Goal: Understand site structure: Understand site structure

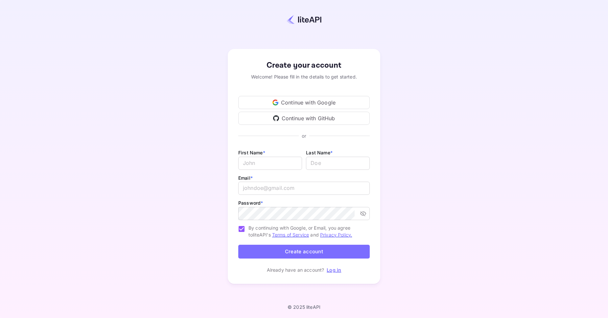
click at [310, 102] on div "Continue with Google" at bounding box center [303, 102] width 131 height 13
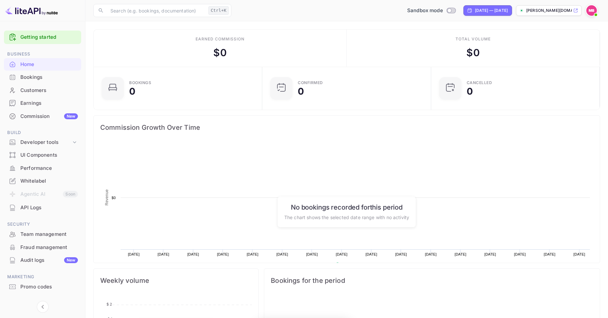
scroll to position [107, 165]
click at [54, 42] on div "Getting started" at bounding box center [42, 37] width 77 height 13
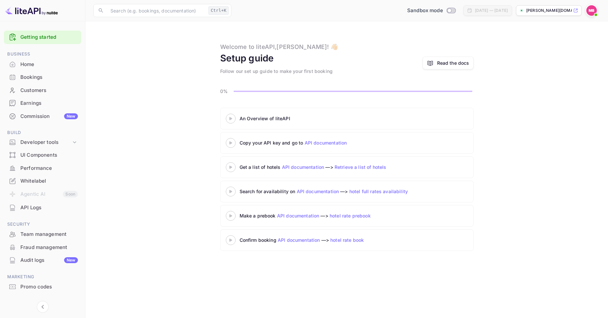
click at [230, 118] on 3 at bounding box center [230, 118] width 3 height 3
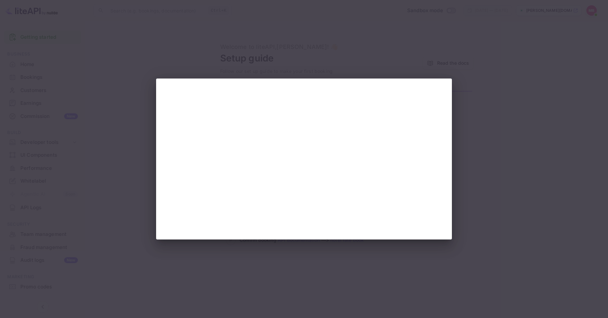
click at [508, 94] on div at bounding box center [304, 159] width 608 height 318
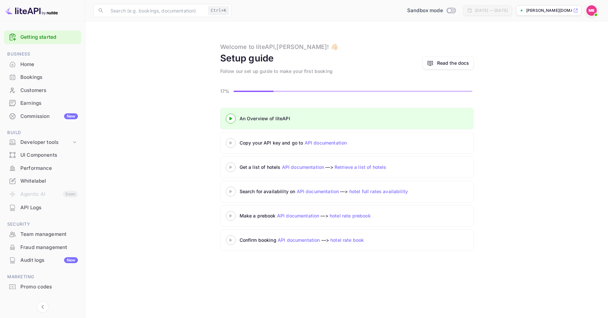
click at [23, 67] on div "Home" at bounding box center [48, 65] width 57 height 8
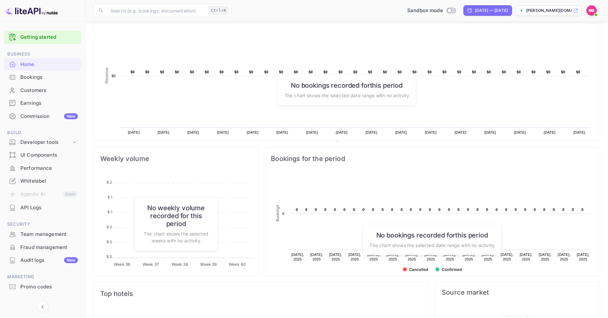
scroll to position [171, 0]
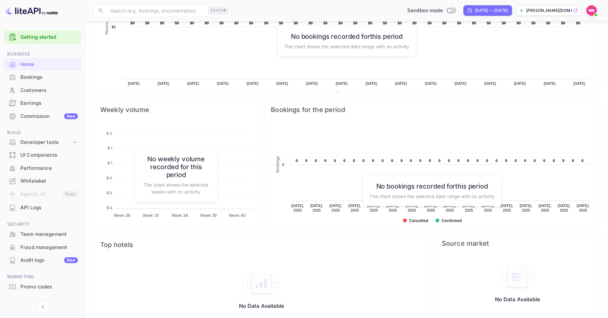
click at [49, 79] on div "Bookings" at bounding box center [48, 78] width 57 height 8
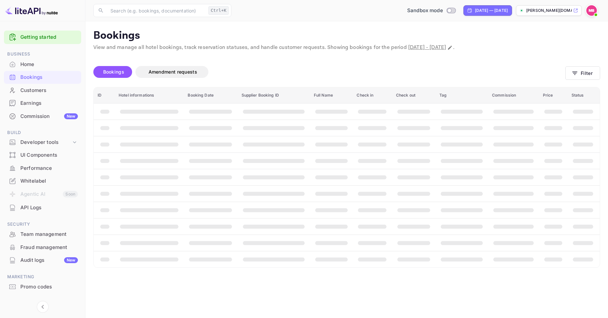
click at [564, 13] on p "[PERSON_NAME][DOMAIN_NAME]..." at bounding box center [549, 11] width 46 height 6
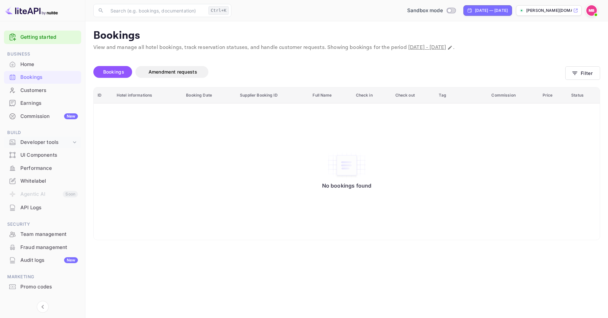
click at [44, 142] on div "Developer tools" at bounding box center [45, 143] width 51 height 8
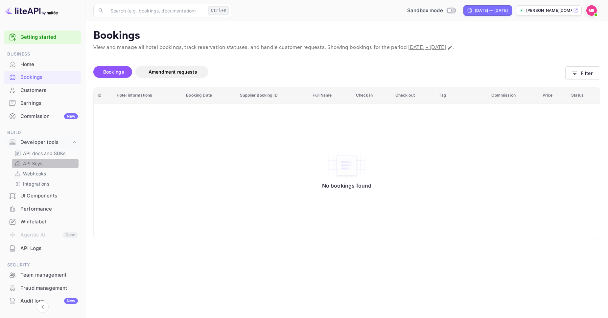
click at [43, 166] on link "API Keys" at bounding box center [44, 163] width 61 height 7
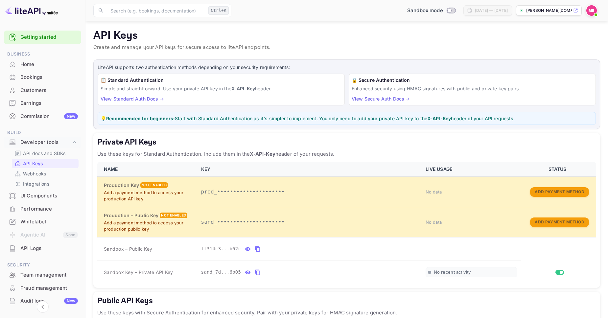
scroll to position [77, 0]
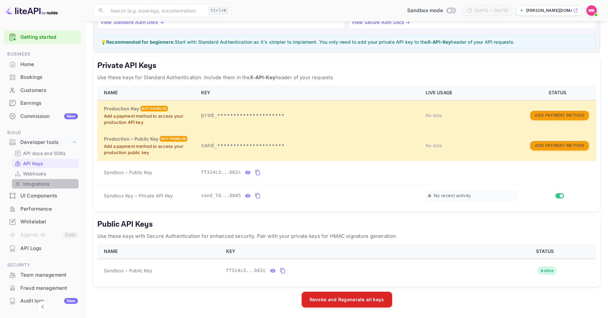
click at [55, 180] on div "Integrations" at bounding box center [45, 184] width 67 height 10
click at [47, 184] on p "Integrations" at bounding box center [36, 183] width 26 height 7
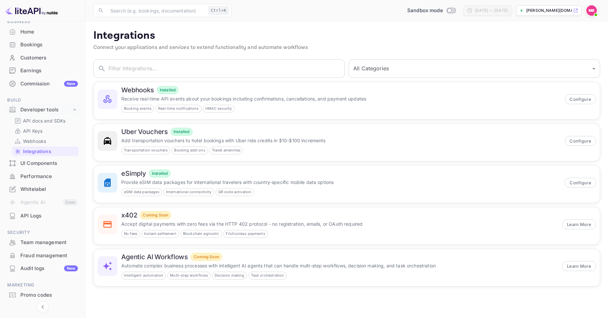
scroll to position [35, 0]
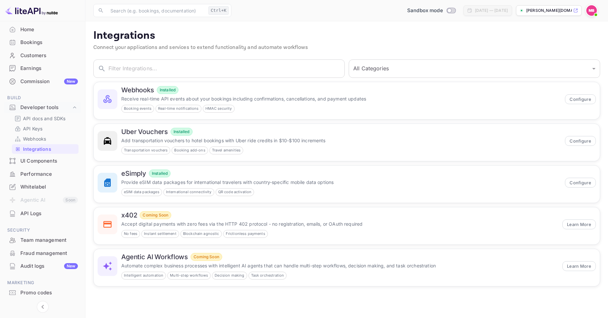
click at [42, 187] on div "Whitelabel" at bounding box center [48, 187] width 57 height 8
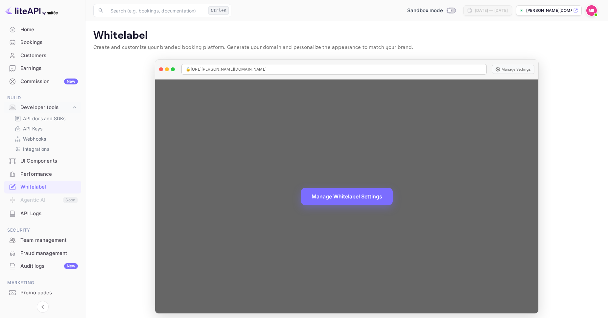
scroll to position [4, 0]
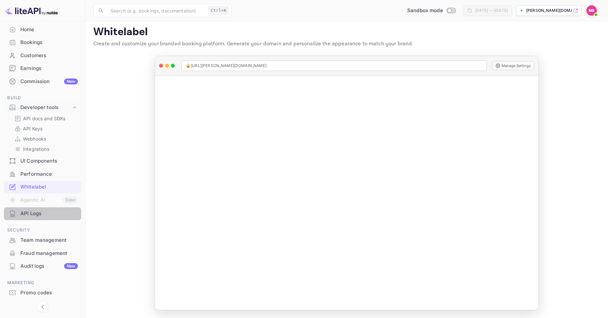
click at [41, 215] on div "API Logs" at bounding box center [48, 214] width 57 height 8
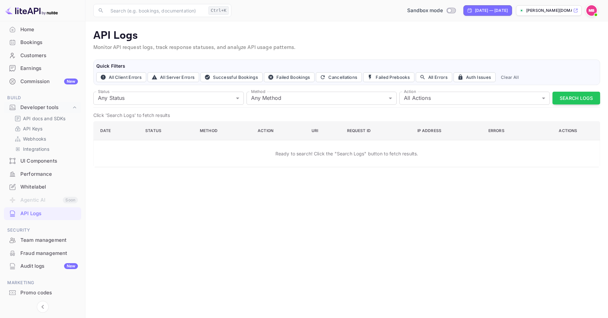
click at [43, 165] on div "UI Components" at bounding box center [42, 161] width 77 height 13
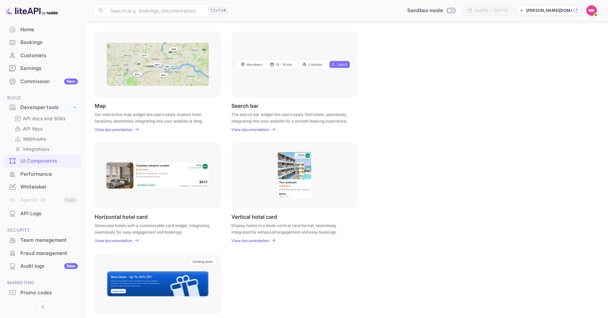
scroll to position [85, 0]
click at [126, 240] on p "View documentation" at bounding box center [114, 240] width 38 height 5
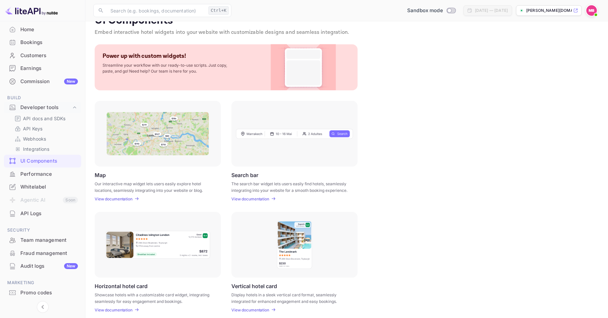
scroll to position [0, 0]
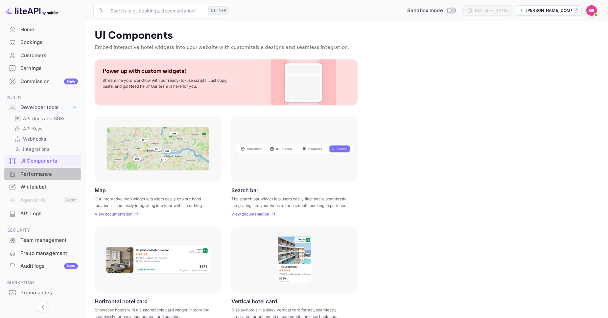
click at [40, 172] on div "Performance" at bounding box center [48, 174] width 57 height 8
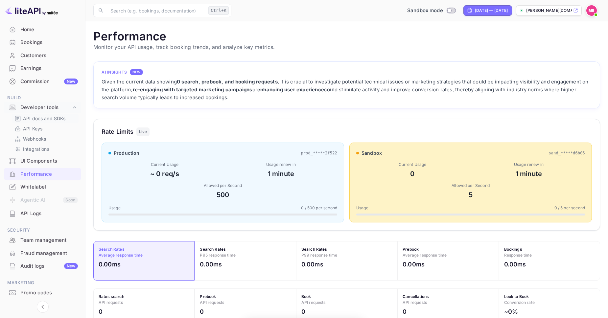
scroll to position [169, 506]
click at [41, 118] on p "API docs and SDKs" at bounding box center [44, 118] width 43 height 7
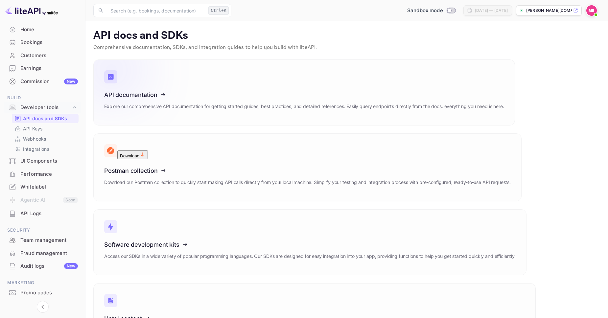
click at [153, 108] on icon at bounding box center [145, 94] width 102 height 68
click at [45, 171] on div "Performance" at bounding box center [48, 174] width 57 height 8
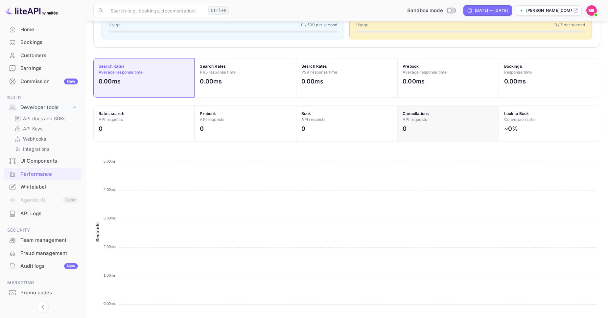
scroll to position [186, 0]
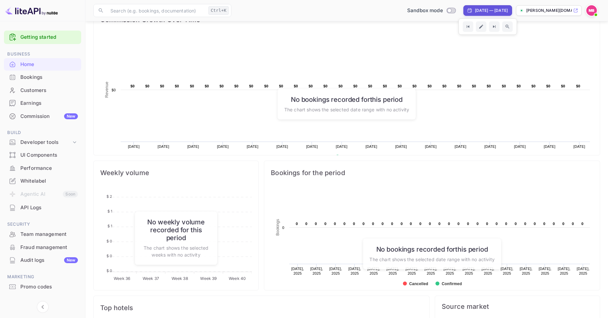
scroll to position [110, 0]
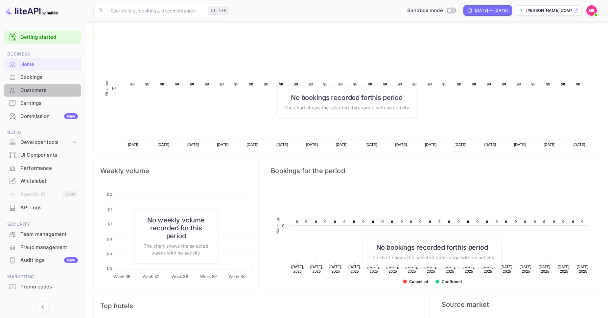
click at [38, 90] on div "Customers" at bounding box center [48, 91] width 57 height 8
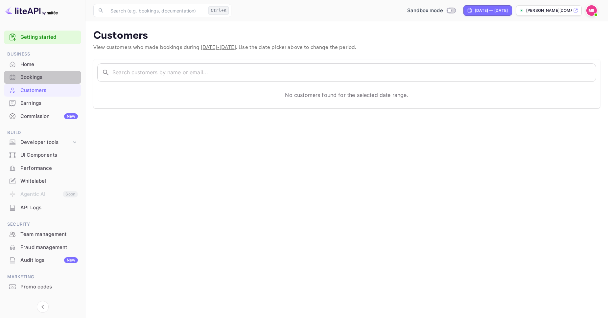
click at [37, 79] on div "Bookings" at bounding box center [48, 78] width 57 height 8
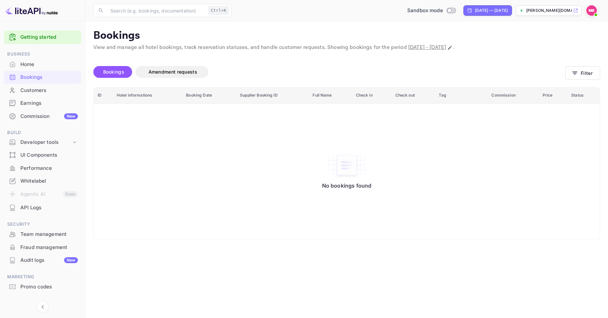
click at [36, 62] on div "Home" at bounding box center [48, 65] width 57 height 8
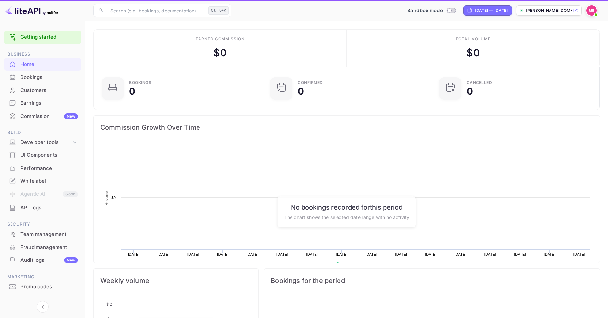
scroll to position [0, 0]
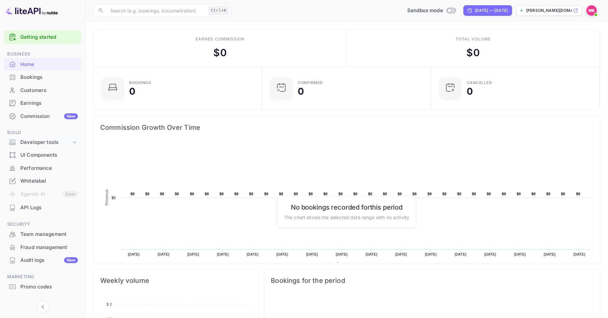
click at [39, 144] on div "Developer tools" at bounding box center [45, 143] width 51 height 8
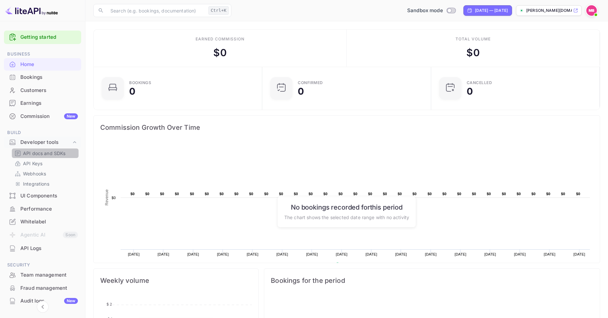
click at [40, 150] on div "API docs and SDKs" at bounding box center [45, 153] width 67 height 10
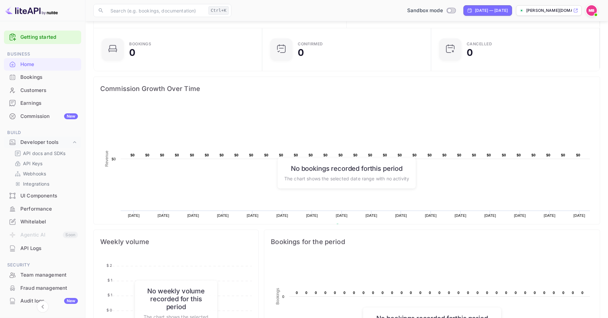
scroll to position [0, 0]
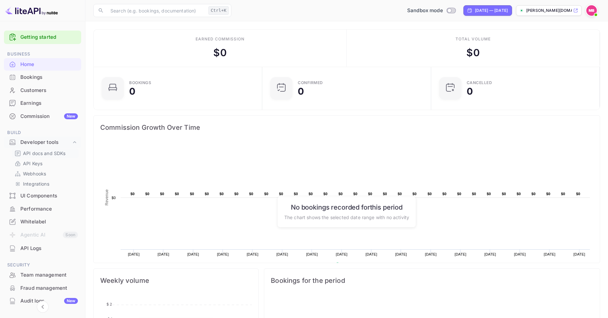
click at [43, 155] on p "API docs and SDKs" at bounding box center [44, 153] width 43 height 7
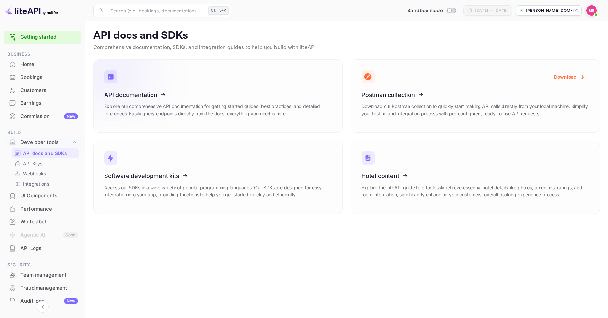
click at [214, 112] on p "Explore our comprehensive API documentation for getting started guides, best pr…" at bounding box center [218, 110] width 228 height 14
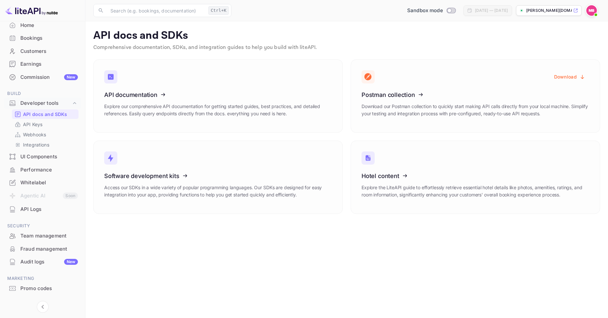
scroll to position [53, 0]
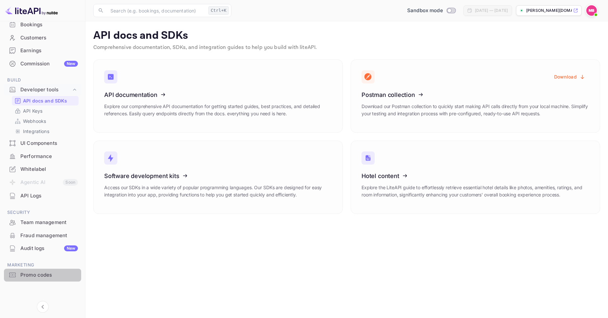
click at [35, 274] on div "Promo codes" at bounding box center [48, 275] width 57 height 8
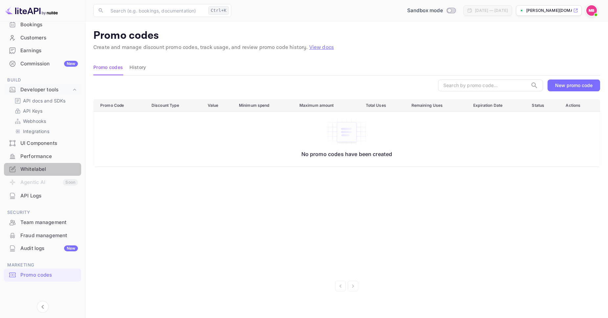
click at [44, 171] on div "Whitelabel" at bounding box center [48, 170] width 57 height 8
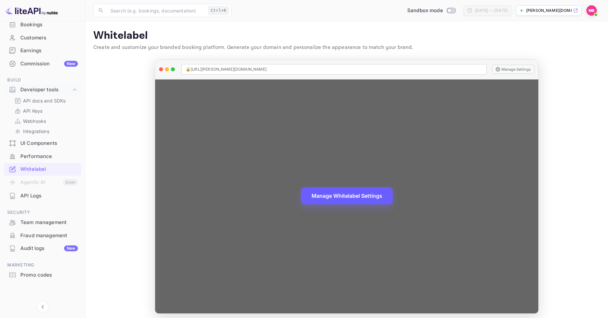
click at [346, 194] on button "Manage Whitelabel Settings" at bounding box center [347, 195] width 92 height 17
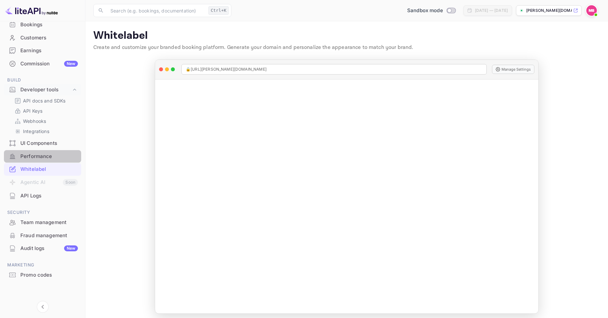
click at [35, 160] on div "Performance" at bounding box center [42, 156] width 77 height 13
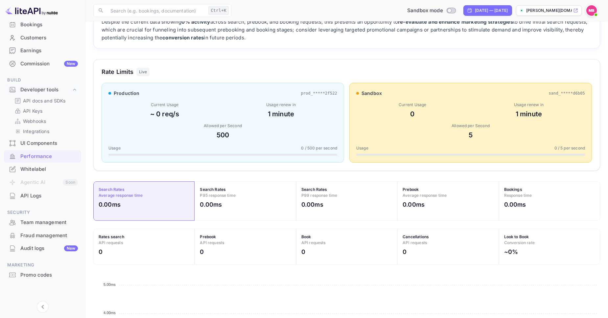
scroll to position [60, 0]
click at [43, 141] on div "UI Components" at bounding box center [48, 144] width 57 height 8
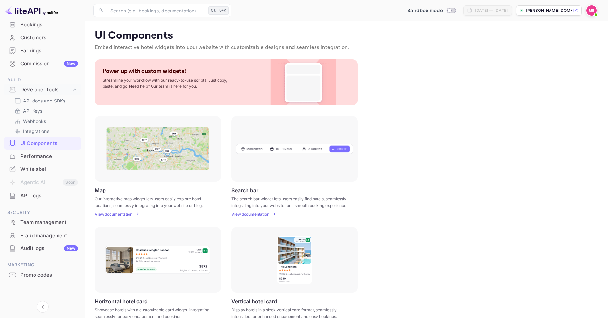
click at [51, 66] on div "Commission New" at bounding box center [48, 64] width 57 height 8
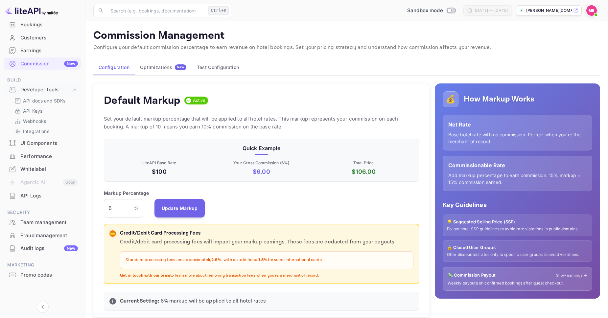
scroll to position [0, 0]
click at [149, 64] on button "Optimizations New" at bounding box center [163, 67] width 57 height 16
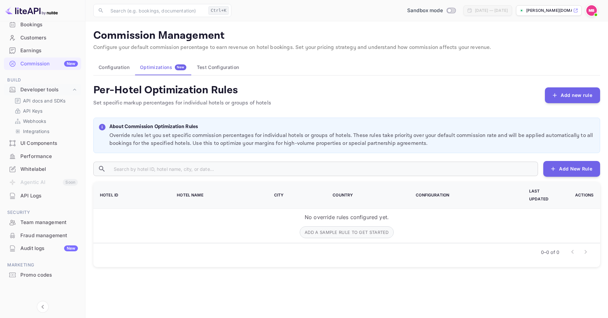
click at [215, 68] on button "Test Configuration" at bounding box center [217, 67] width 53 height 16
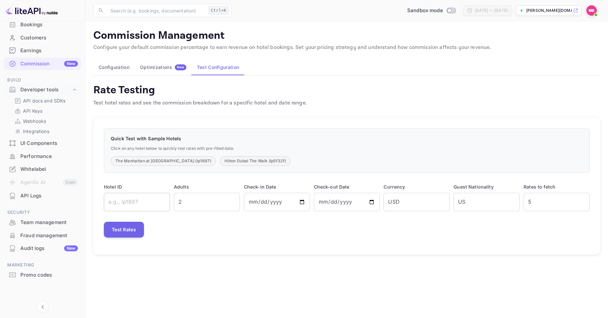
click at [140, 206] on input "text" at bounding box center [137, 202] width 66 height 18
click at [169, 163] on button "The Manhattan at [GEOGRAPHIC_DATA] (lp1897)" at bounding box center [163, 161] width 105 height 10
type input "lp1897"
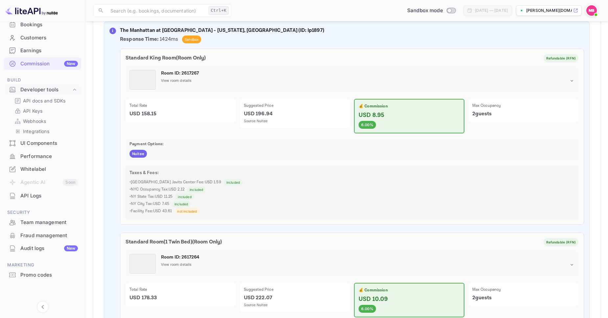
scroll to position [186, 0]
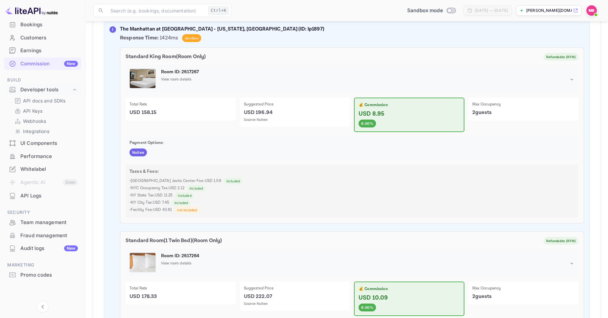
click at [190, 209] on span "not included" at bounding box center [186, 210] width 25 height 5
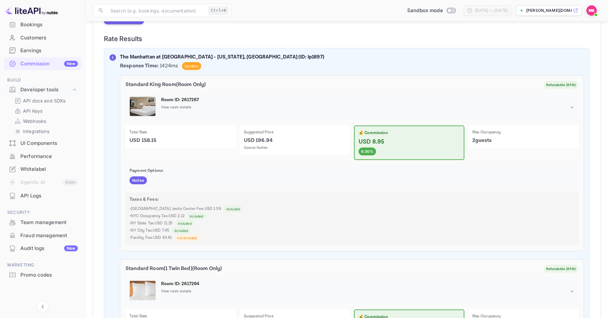
scroll to position [163, 0]
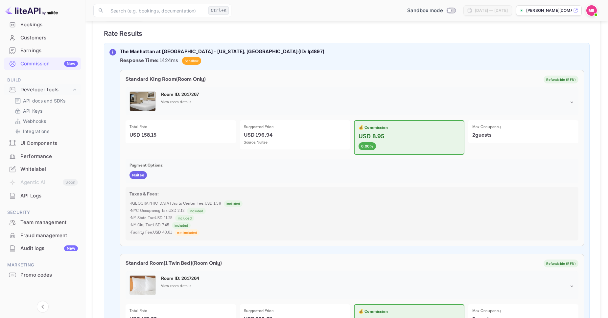
click at [201, 187] on div "Standard King Room ( Room Only ) Refundable (RFN) Room ID: 2617267 View room de…" at bounding box center [352, 158] width 464 height 176
click at [36, 112] on p "API Keys" at bounding box center [32, 110] width 19 height 7
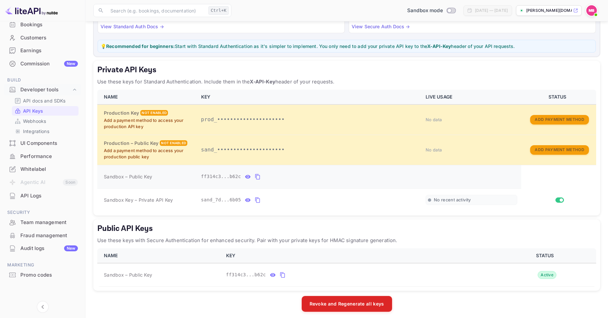
scroll to position [77, 0]
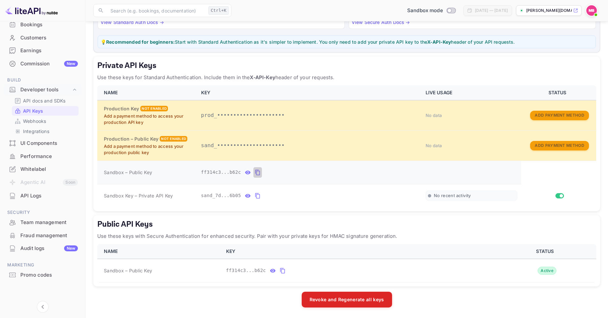
click at [258, 173] on icon "private api keys table" at bounding box center [258, 172] width 6 height 8
click at [258, 192] on icon "private api keys table" at bounding box center [258, 196] width 6 height 8
click at [40, 170] on div "Whitelabel" at bounding box center [48, 170] width 57 height 8
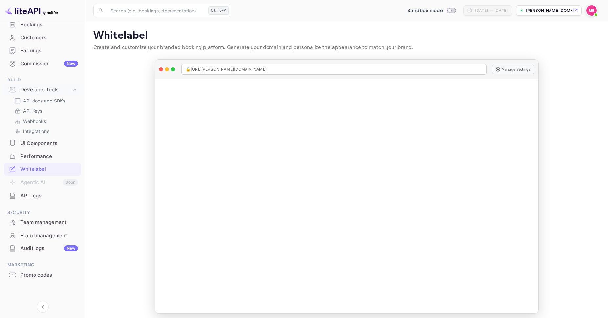
click at [573, 8] on icon at bounding box center [575, 10] width 5 height 5
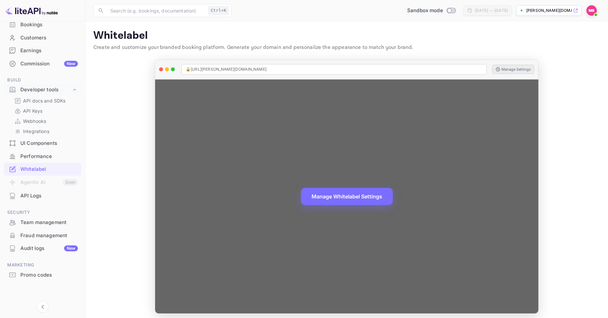
click at [513, 72] on button "Manage Settings" at bounding box center [513, 69] width 42 height 9
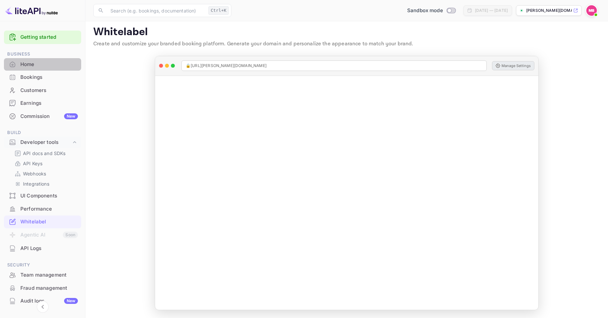
click at [31, 63] on div "Home" at bounding box center [48, 65] width 57 height 8
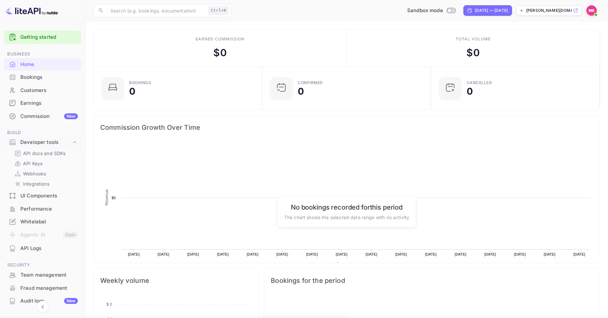
scroll to position [0, 0]
